Goal: Task Accomplishment & Management: Use online tool/utility

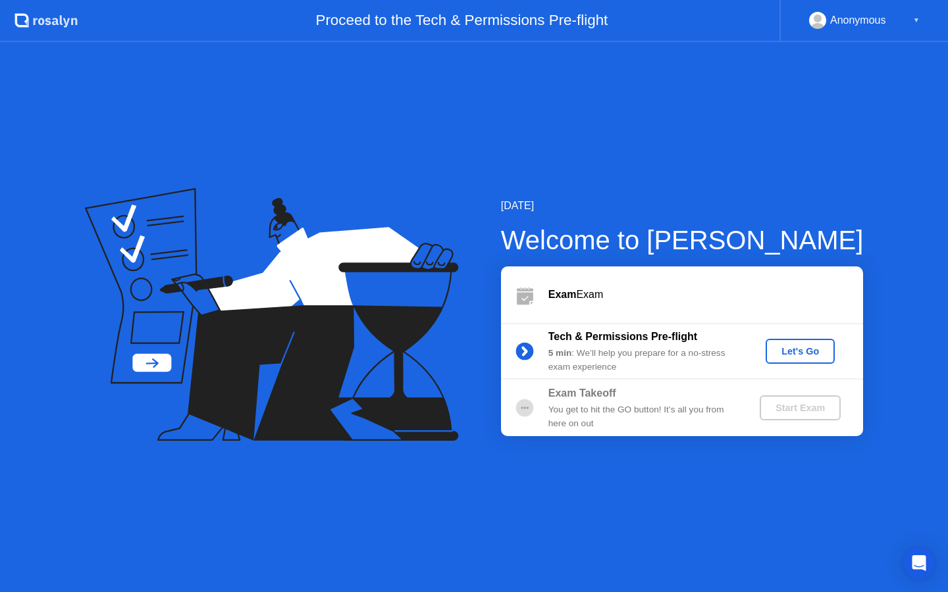
click at [796, 355] on div "Let's Go" at bounding box center [800, 351] width 59 height 11
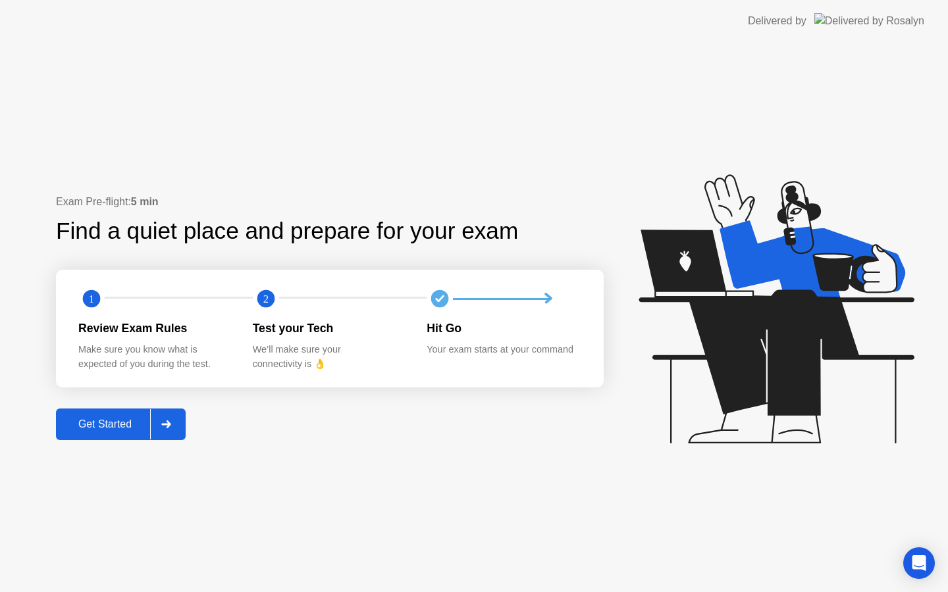
click at [104, 423] on div "Get Started" at bounding box center [105, 425] width 90 height 12
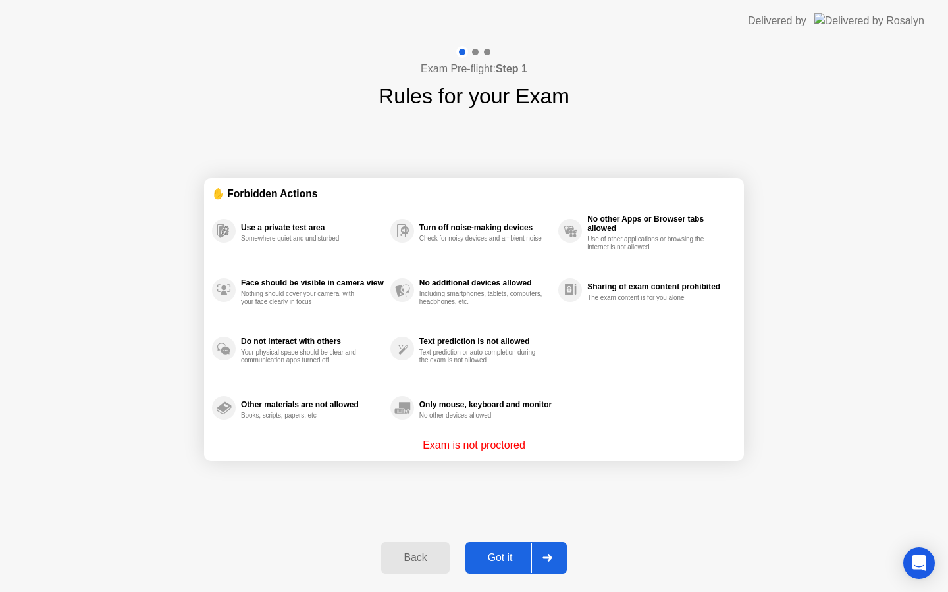
click at [513, 546] on button "Got it" at bounding box center [515, 558] width 101 height 32
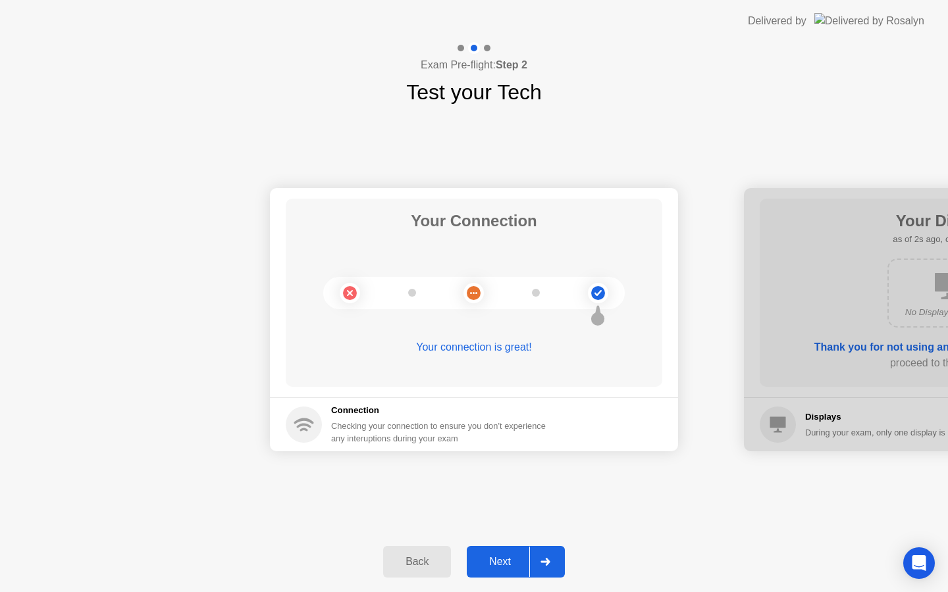
click at [486, 561] on div "Next" at bounding box center [499, 562] width 59 height 12
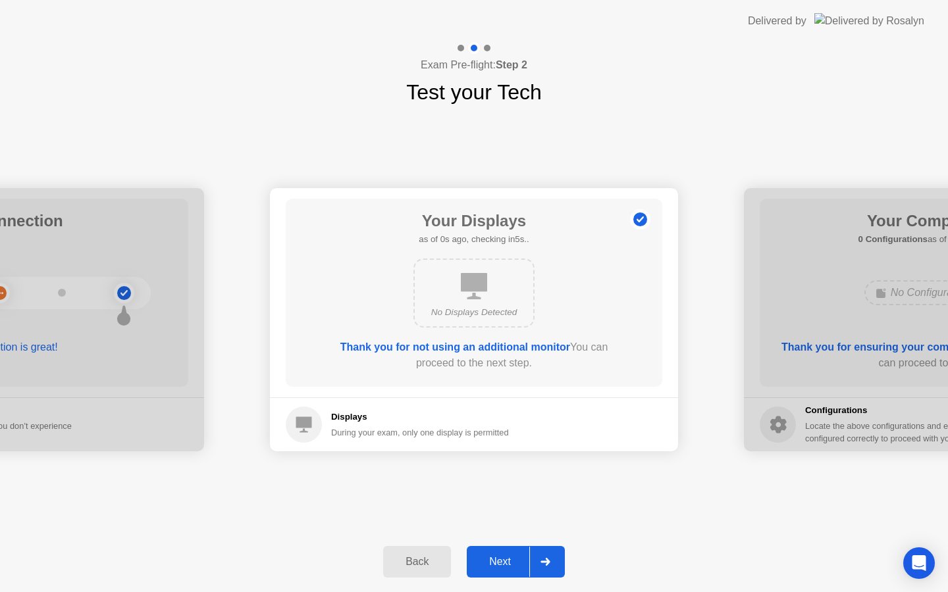
click at [486, 561] on div "Next" at bounding box center [499, 562] width 59 height 12
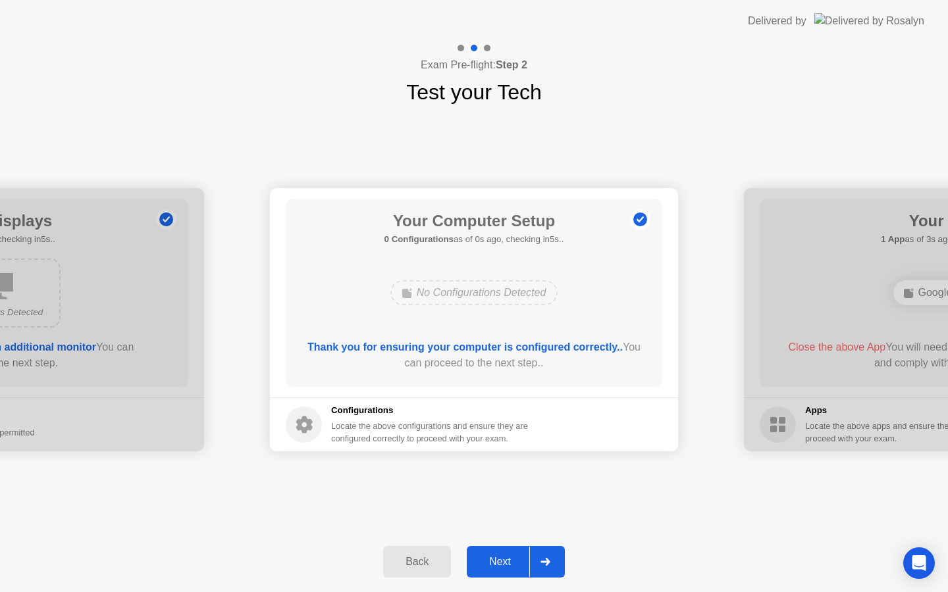
click at [486, 561] on div "Next" at bounding box center [499, 562] width 59 height 12
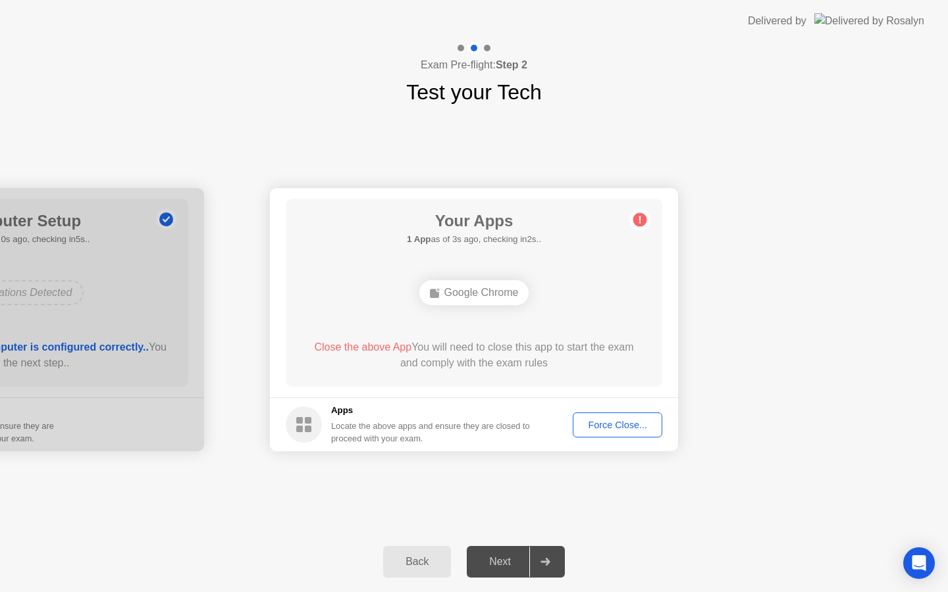
click at [615, 430] on div "Force Close..." at bounding box center [617, 425] width 80 height 11
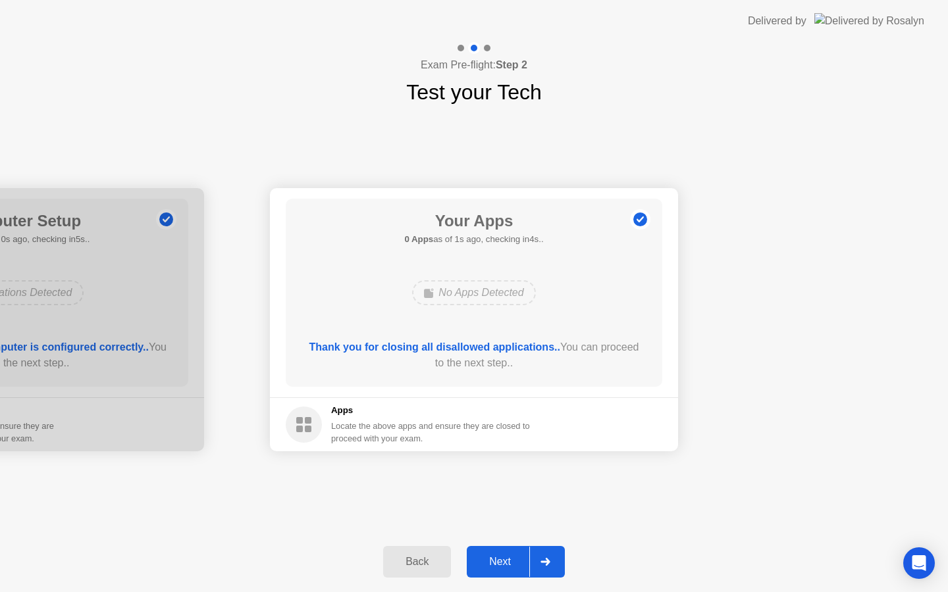
click at [501, 572] on button "Next" at bounding box center [516, 562] width 98 height 32
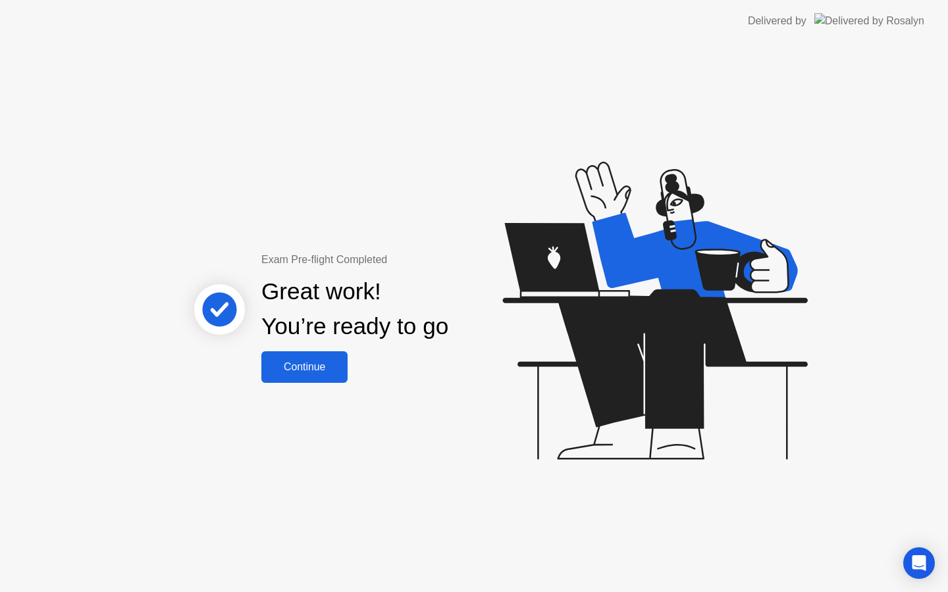
click at [318, 376] on button "Continue" at bounding box center [304, 367] width 86 height 32
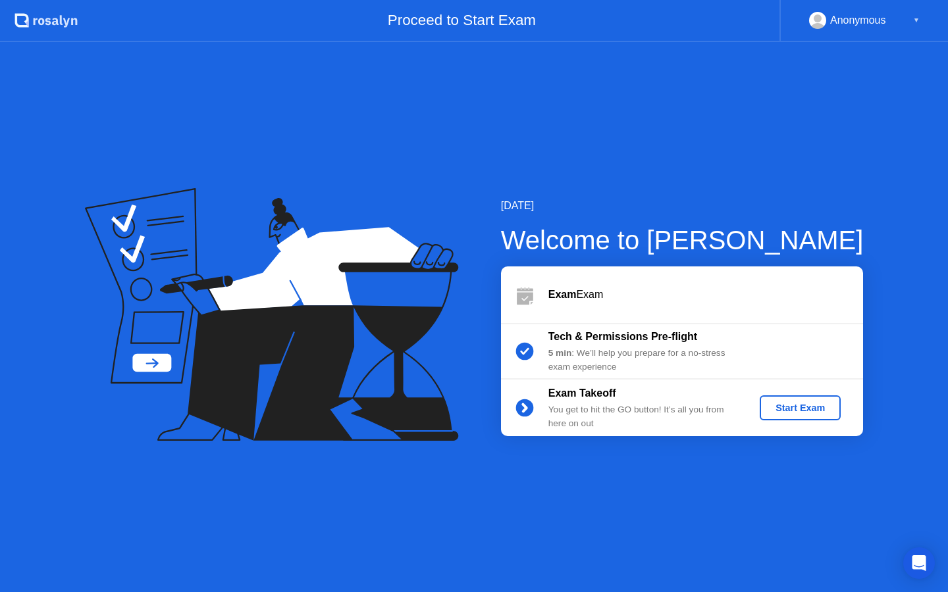
click at [793, 408] on div "Start Exam" at bounding box center [800, 408] width 70 height 11
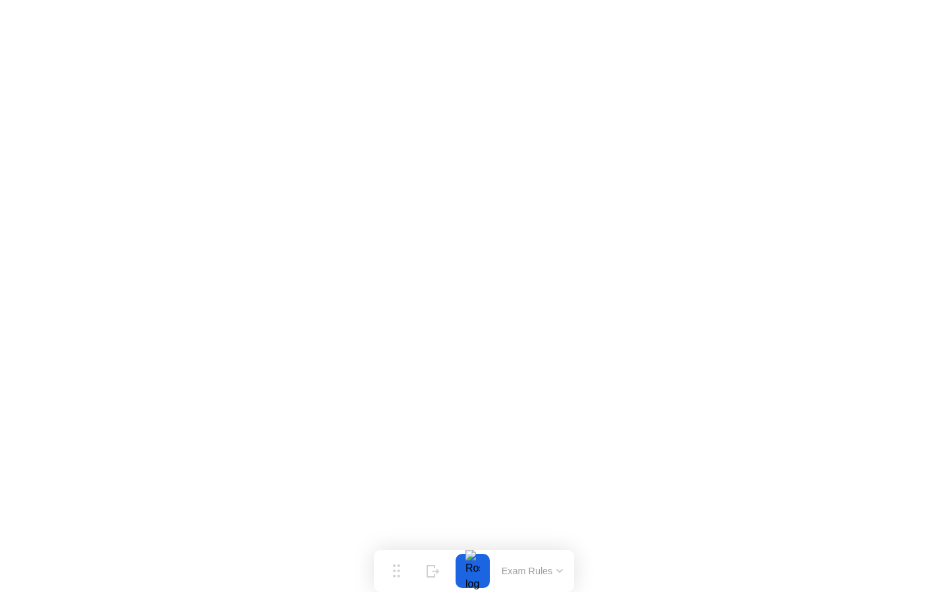
click at [564, 568] on button "Exam Rules" at bounding box center [532, 571] width 70 height 12
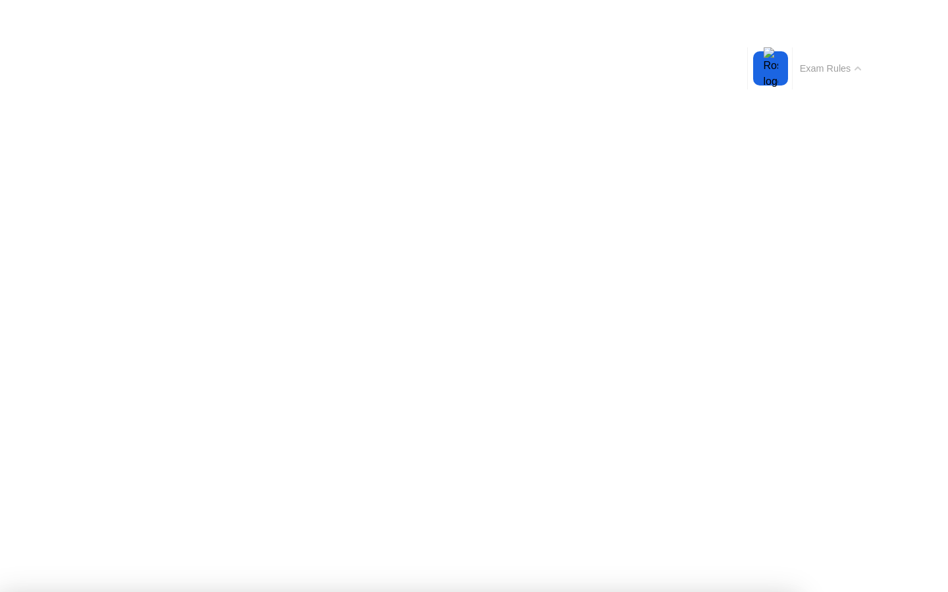
click at [851, 68] on button "Exam Rules" at bounding box center [831, 69] width 70 height 12
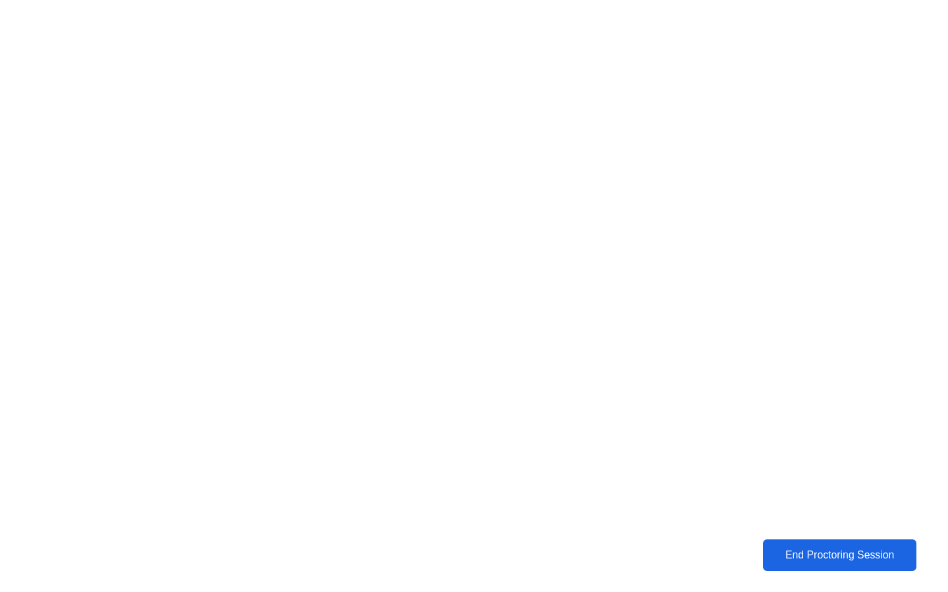
click at [865, 561] on div "End Proctoring Session" at bounding box center [839, 555] width 146 height 12
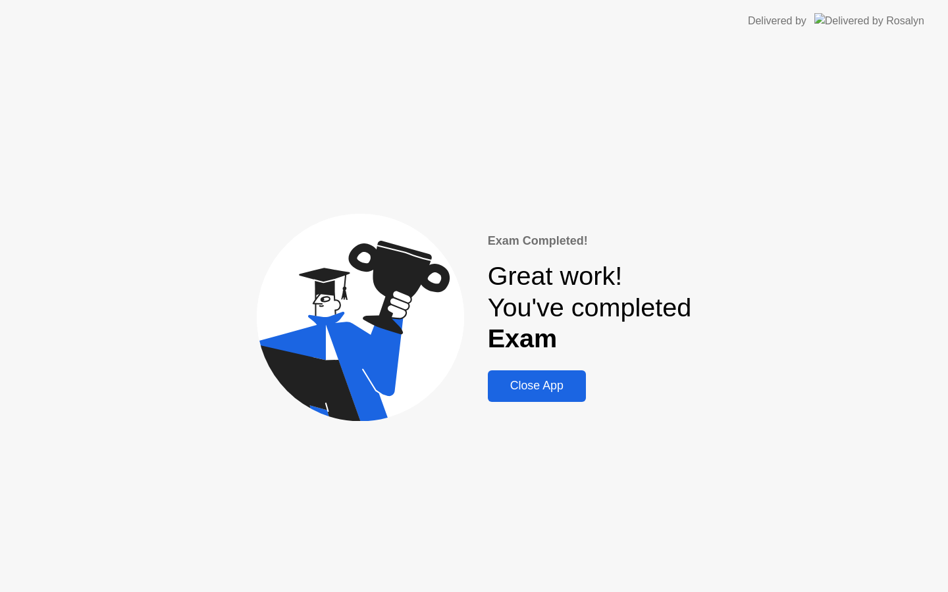
click at [577, 395] on button "Close App" at bounding box center [537, 386] width 98 height 32
